Goal: Task Accomplishment & Management: Use online tool/utility

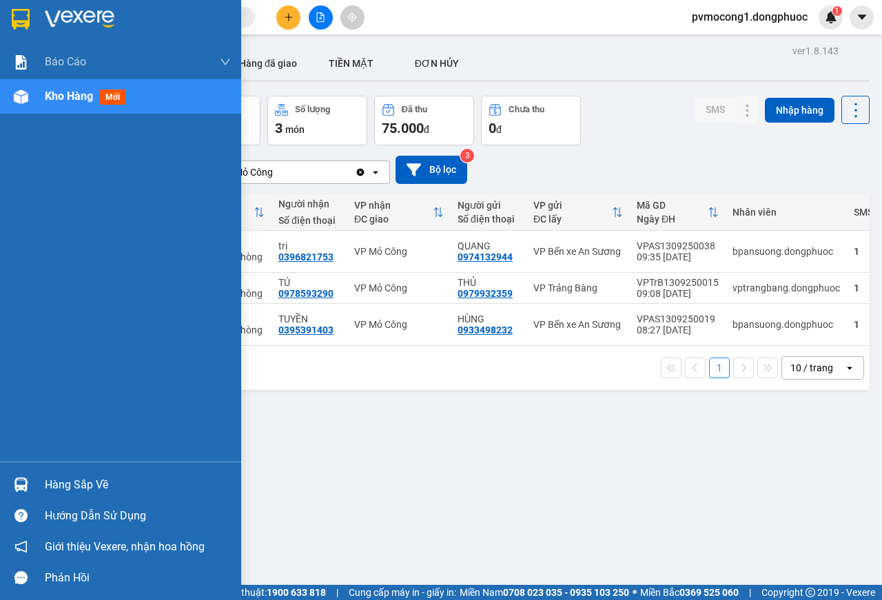
click at [27, 492] on img at bounding box center [21, 485] width 14 height 14
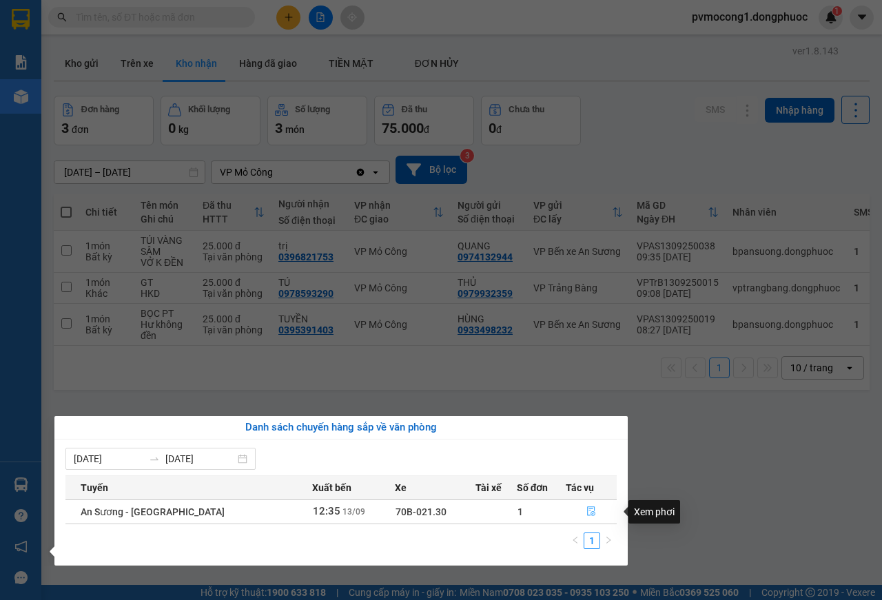
click at [592, 510] on button "button" at bounding box center [592, 512] width 50 height 22
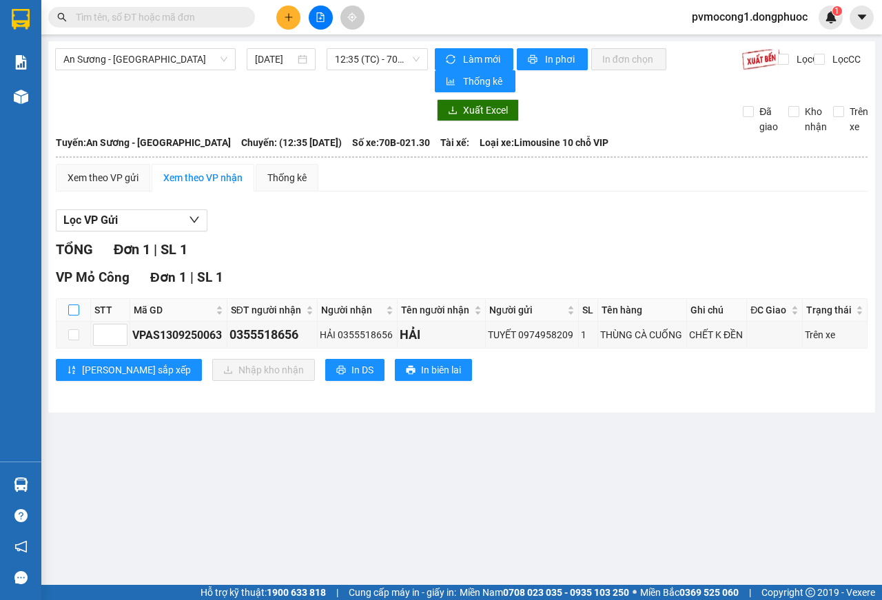
click at [72, 316] on input "checkbox" at bounding box center [73, 310] width 11 height 11
checkbox input "true"
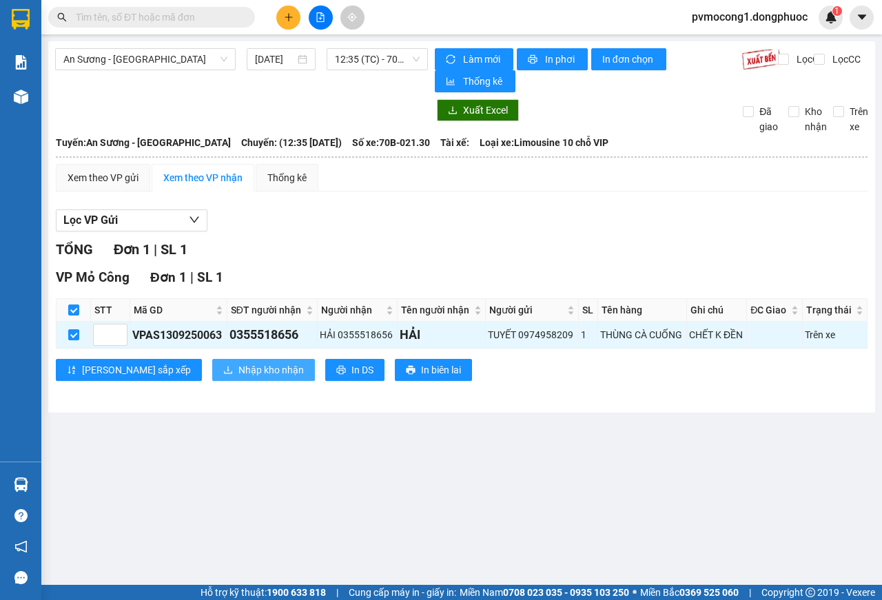
click at [239, 371] on span "Nhập kho nhận" at bounding box center [271, 370] width 65 height 15
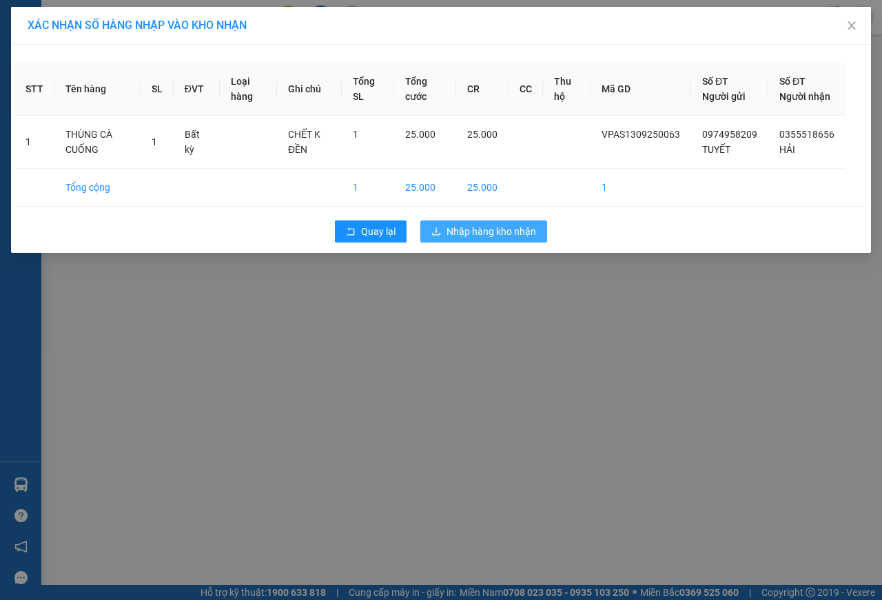
click at [505, 239] on span "Nhập hàng kho nhận" at bounding box center [492, 231] width 90 height 15
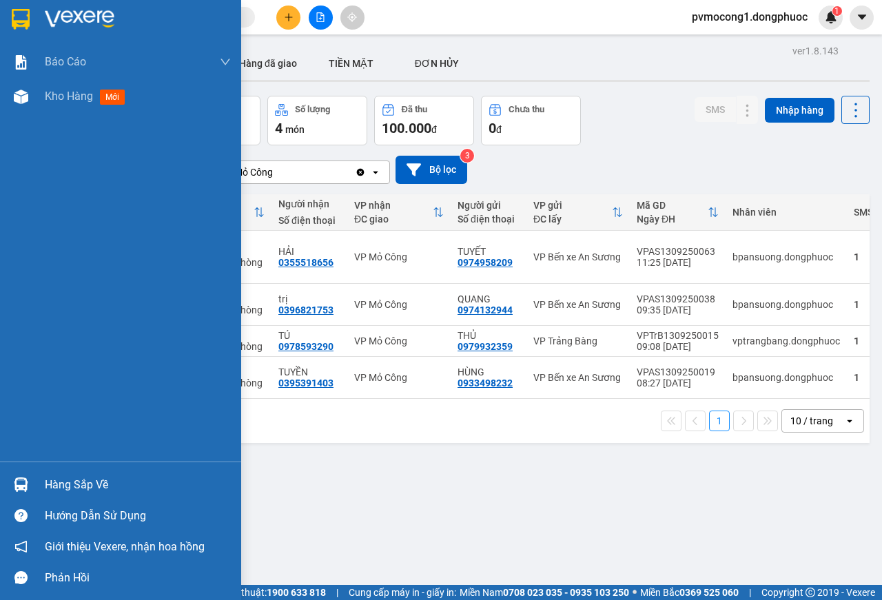
click at [27, 481] on img at bounding box center [21, 485] width 14 height 14
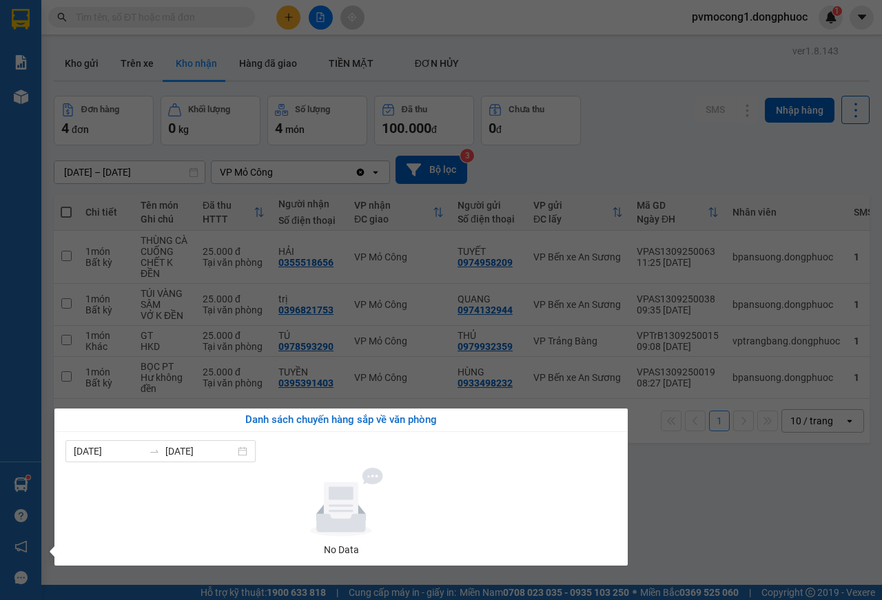
click at [700, 461] on section "Kết quả tìm kiếm ( 0 ) Bộ lọc No Data pvmocong1.dongphuoc 1 Báo cáo Mẫu 1: Báo …" at bounding box center [441, 300] width 882 height 600
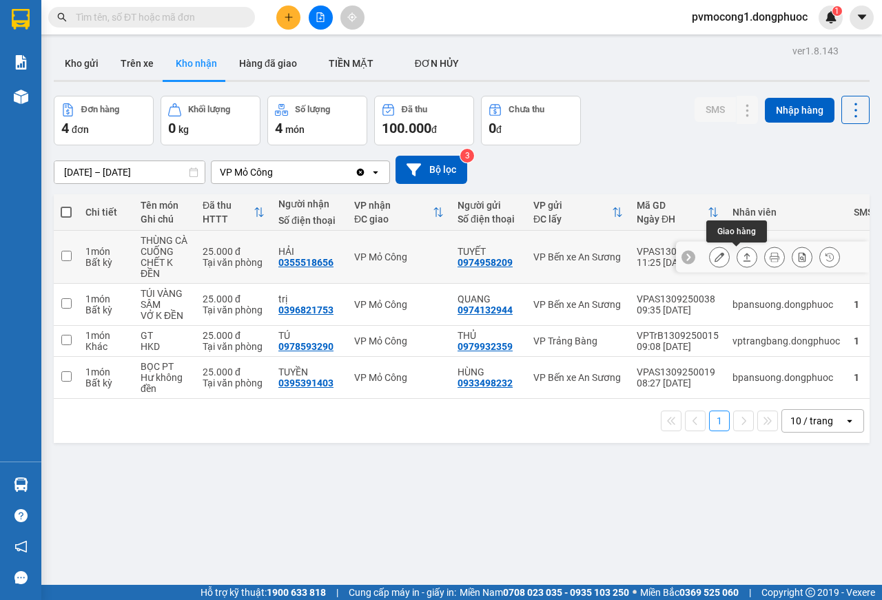
click at [742, 258] on icon at bounding box center [747, 257] width 10 height 10
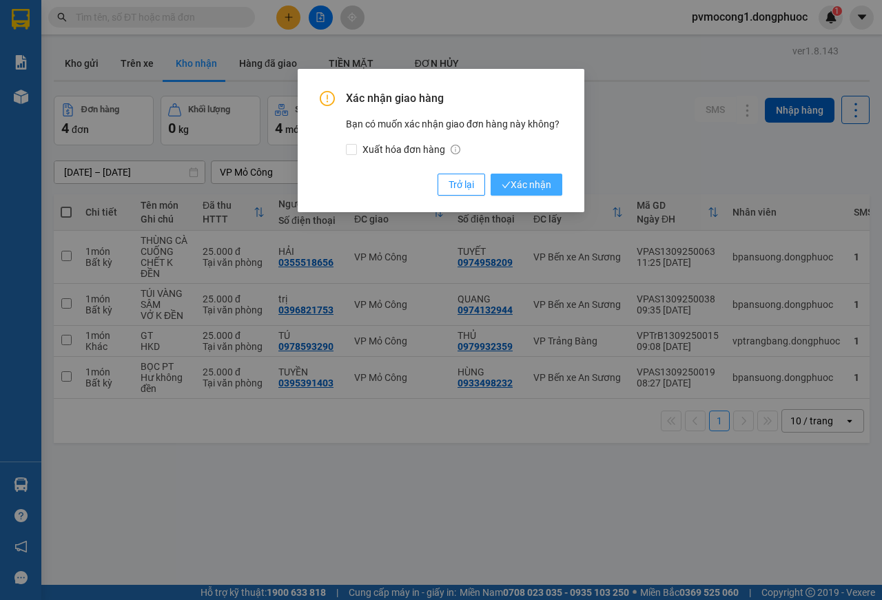
click at [532, 188] on span "Xác nhận" at bounding box center [527, 184] width 50 height 15
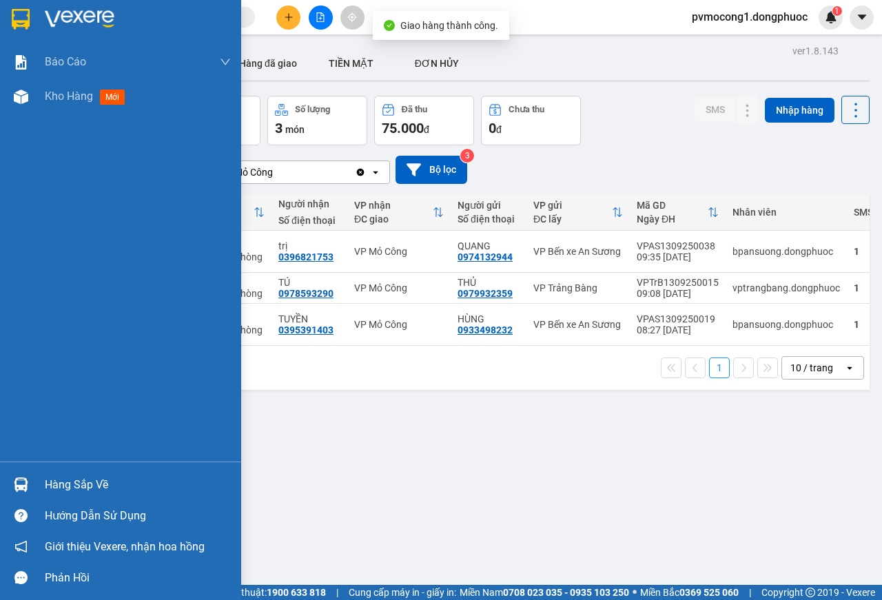
click at [37, 484] on div "Hàng sắp về" at bounding box center [120, 484] width 241 height 31
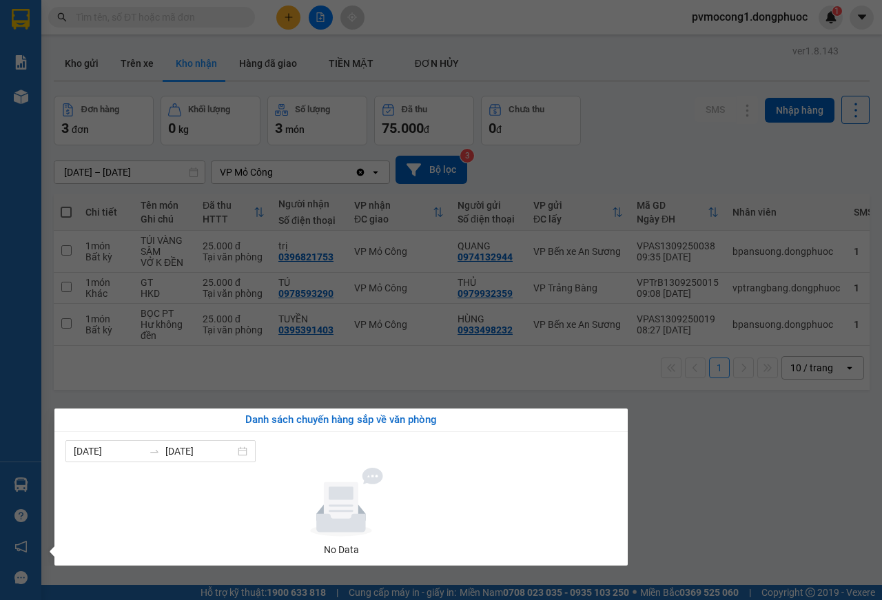
click at [655, 407] on section "Kết quả tìm kiếm ( 0 ) Bộ lọc No Data pvmocong1.dongphuoc 1 Báo cáo Mẫu 1: Báo …" at bounding box center [441, 300] width 882 height 600
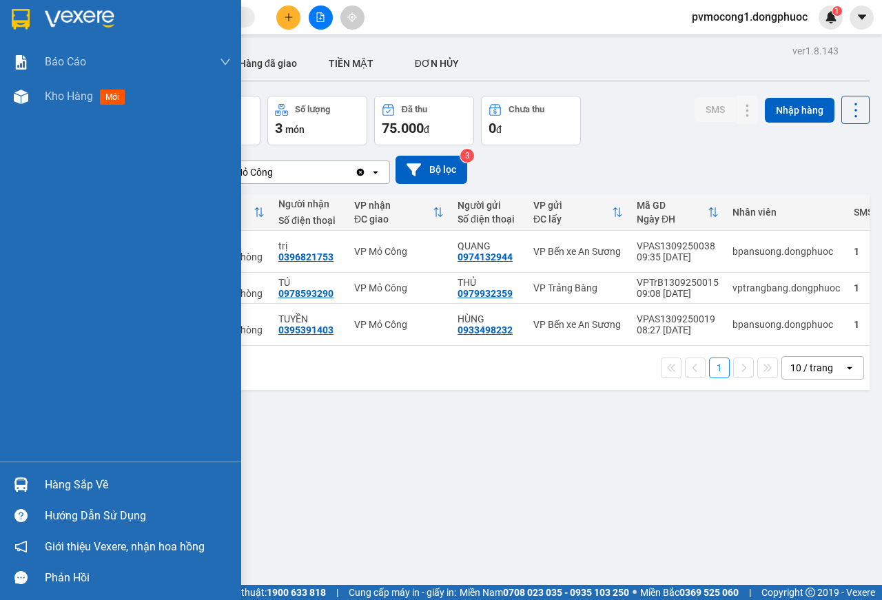
click at [28, 489] on div at bounding box center [21, 485] width 24 height 24
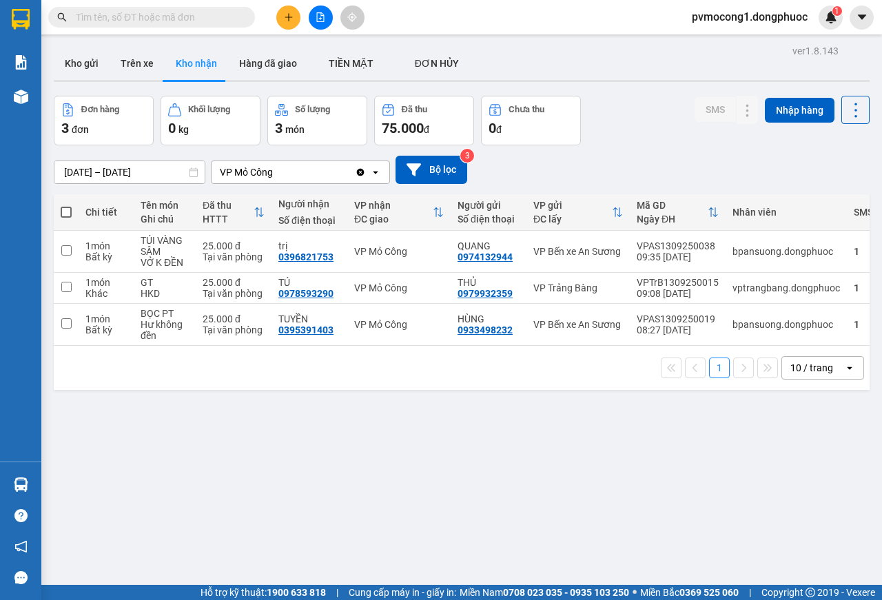
click at [636, 402] on section "Kết quả tìm kiếm ( 0 ) Bộ lọc No Data pvmocong1.dongphuoc 1 Báo cáo Mẫu 1: Báo …" at bounding box center [441, 300] width 882 height 600
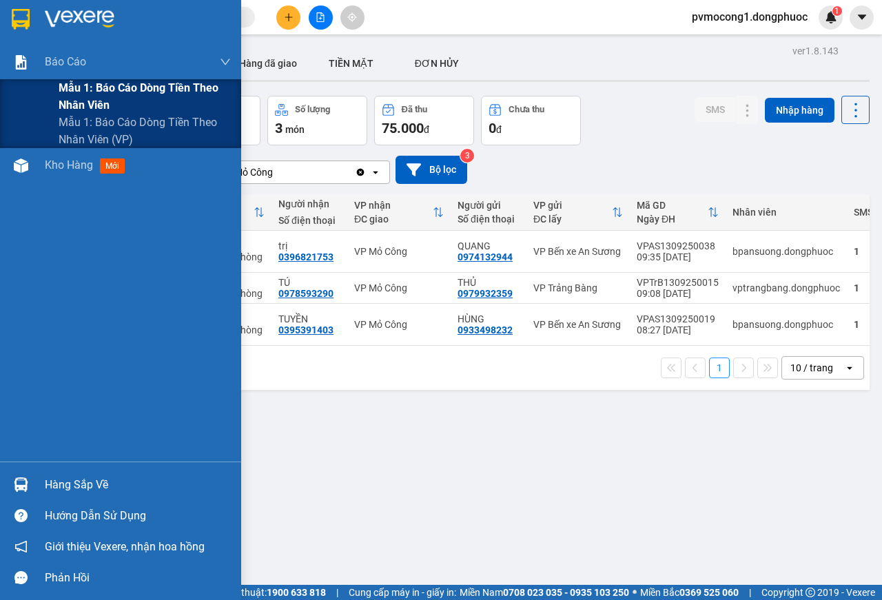
click at [102, 96] on span "Mẫu 1: Báo cáo dòng tiền theo nhân viên" at bounding box center [145, 96] width 172 height 34
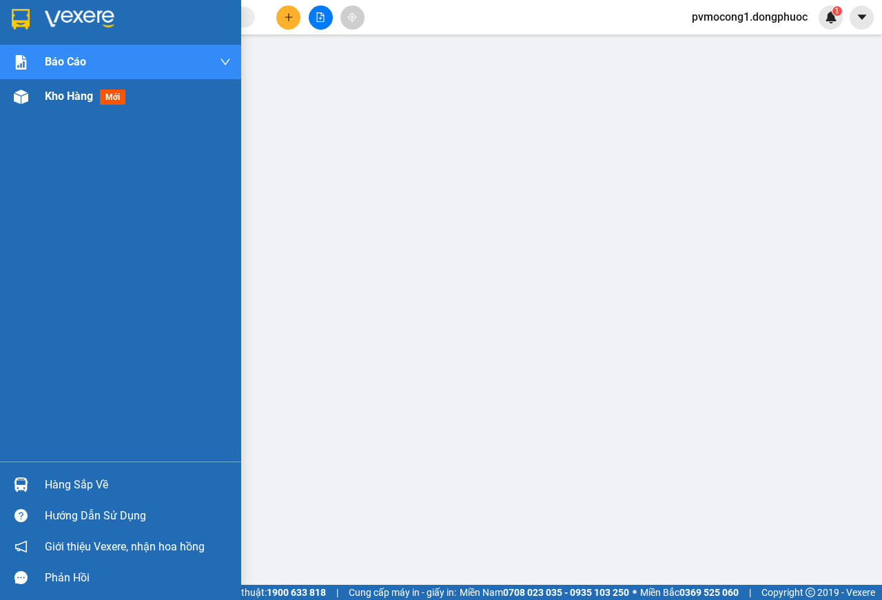
click at [22, 99] on img at bounding box center [21, 97] width 14 height 14
